Goal: Information Seeking & Learning: Learn about a topic

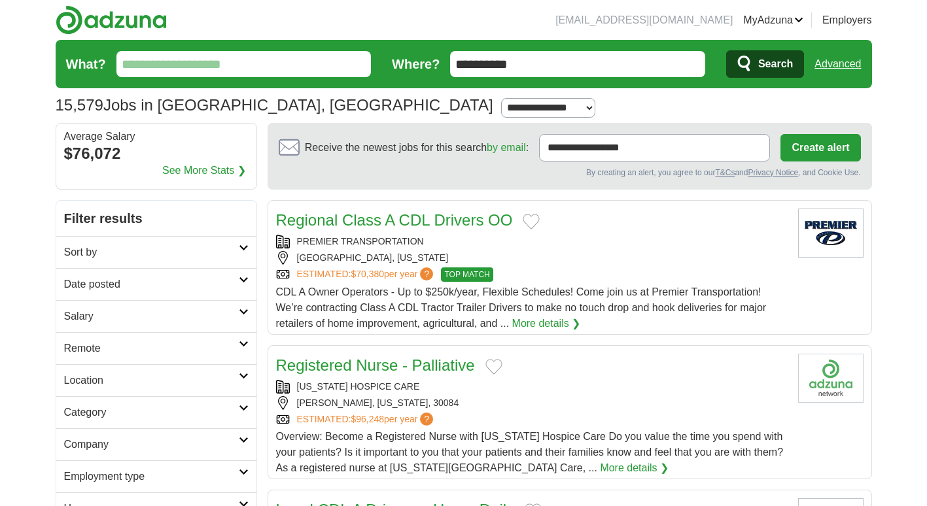
click at [178, 70] on input "What?" at bounding box center [243, 64] width 255 height 26
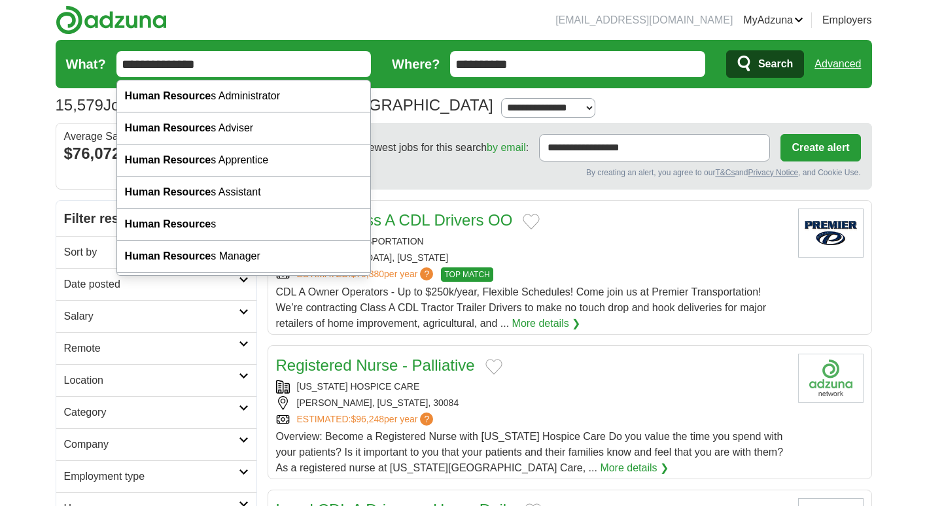
type input "**********"
click at [726, 50] on button "Search" at bounding box center [765, 63] width 78 height 27
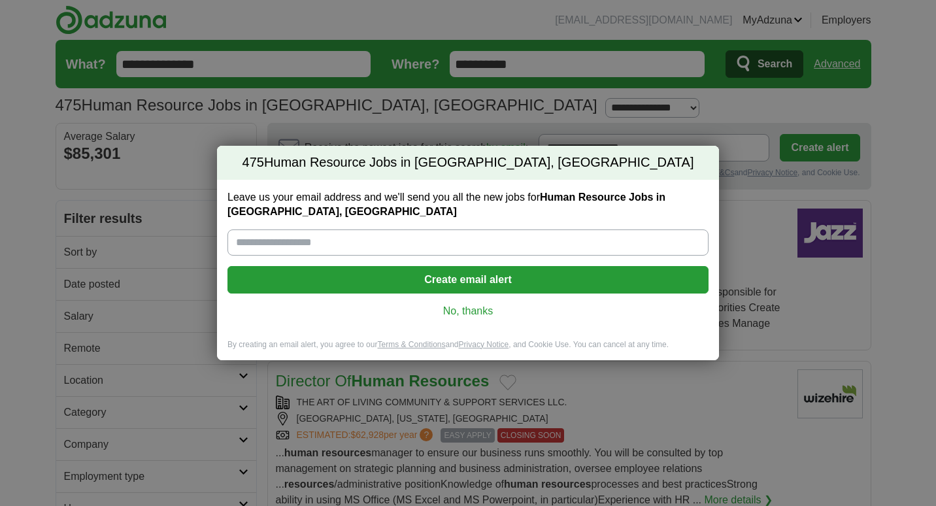
click at [463, 313] on link "No, thanks" at bounding box center [468, 311] width 460 height 14
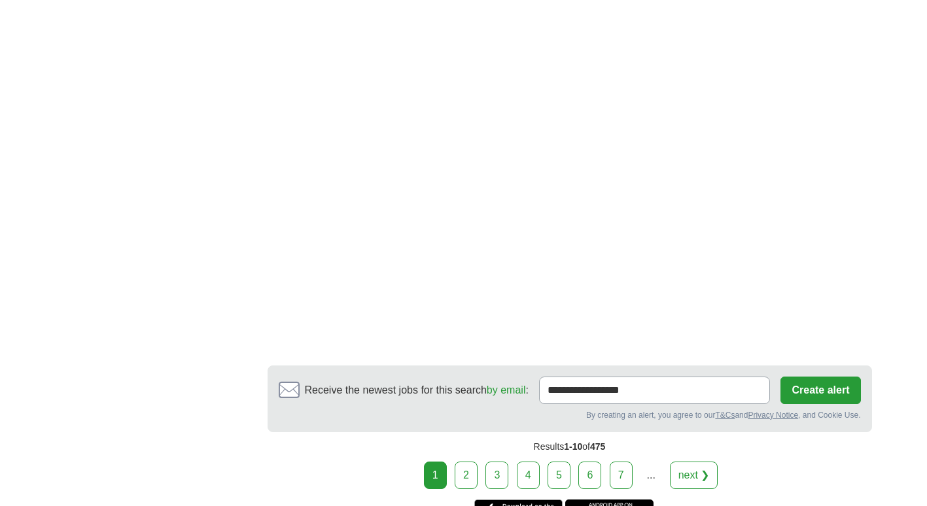
scroll to position [2092, 0]
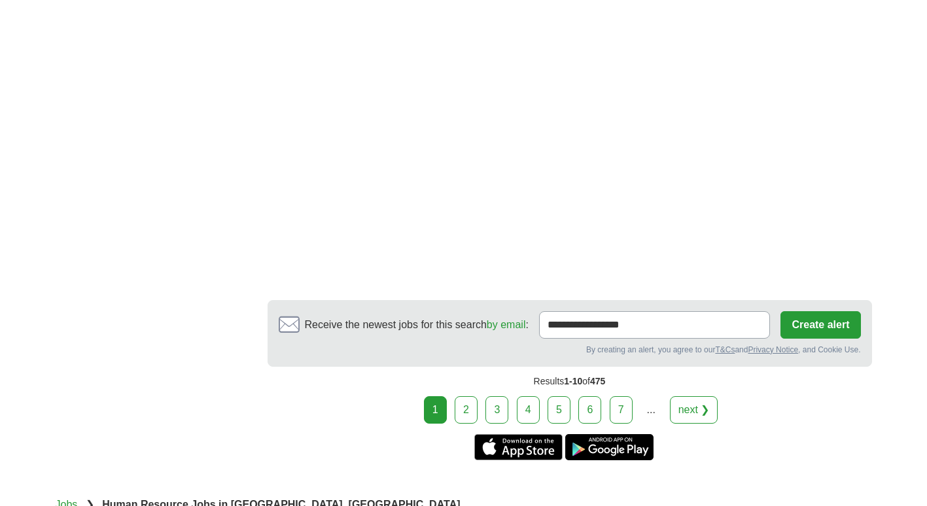
click at [465, 396] on link "2" at bounding box center [465, 409] width 23 height 27
